Goal: Task Accomplishment & Management: Complete application form

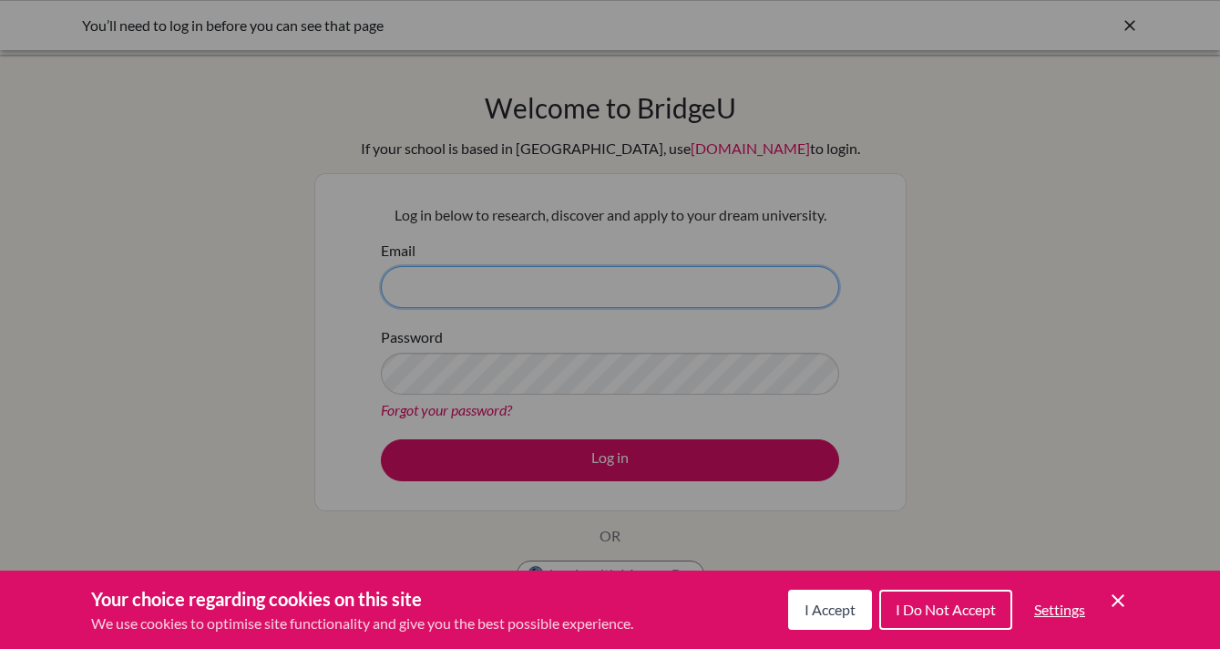
type input "[PERSON_NAME][EMAIL_ADDRESS][DOMAIN_NAME]"
click at [838, 617] on span "I Accept" at bounding box center [830, 608] width 51 height 17
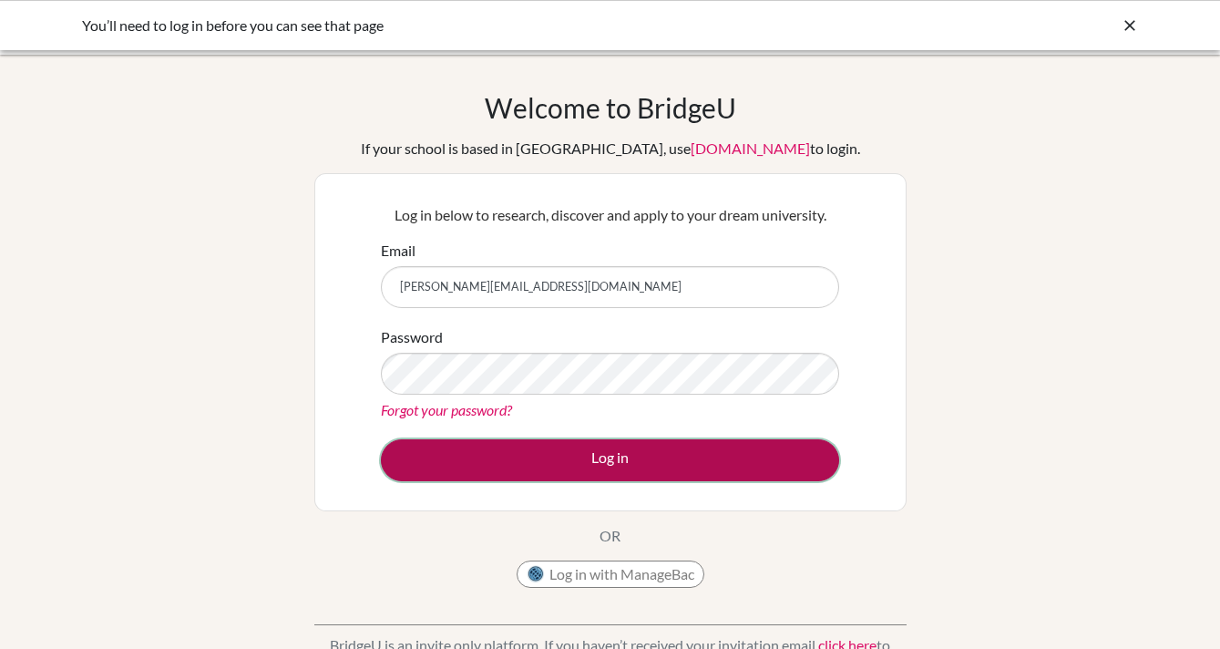
click at [529, 456] on button "Log in" at bounding box center [610, 460] width 458 height 42
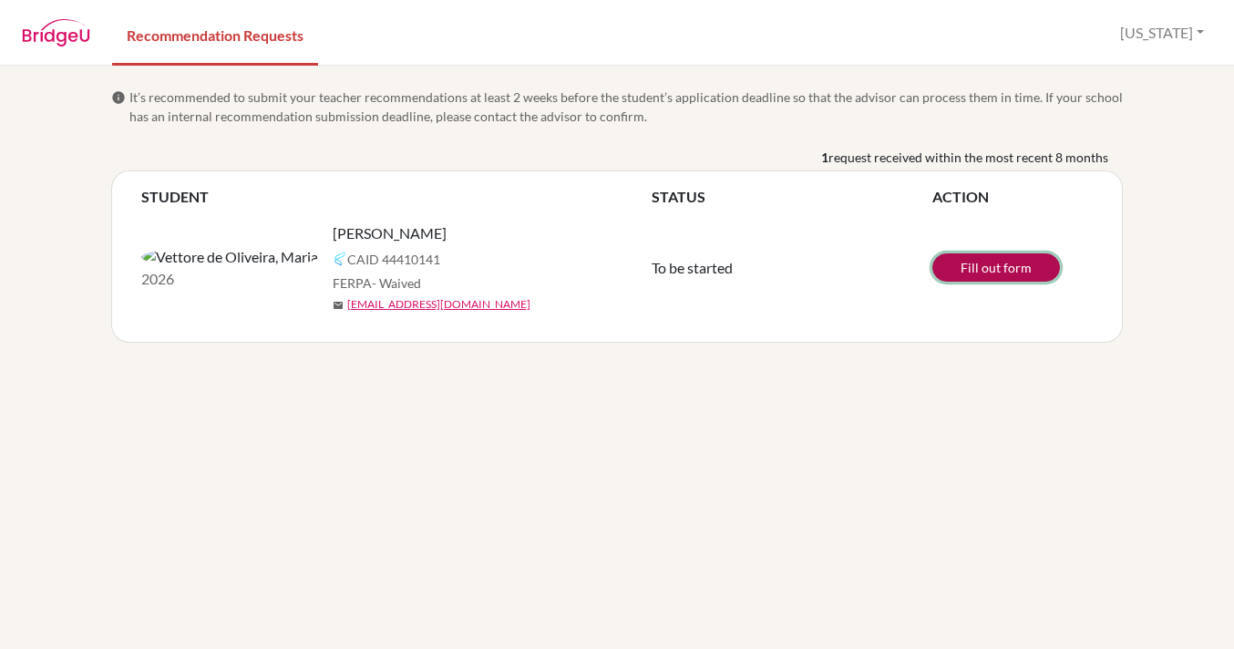
click at [1004, 263] on link "Fill out form" at bounding box center [996, 267] width 128 height 28
